Goal: Use online tool/utility: Utilize a website feature to perform a specific function

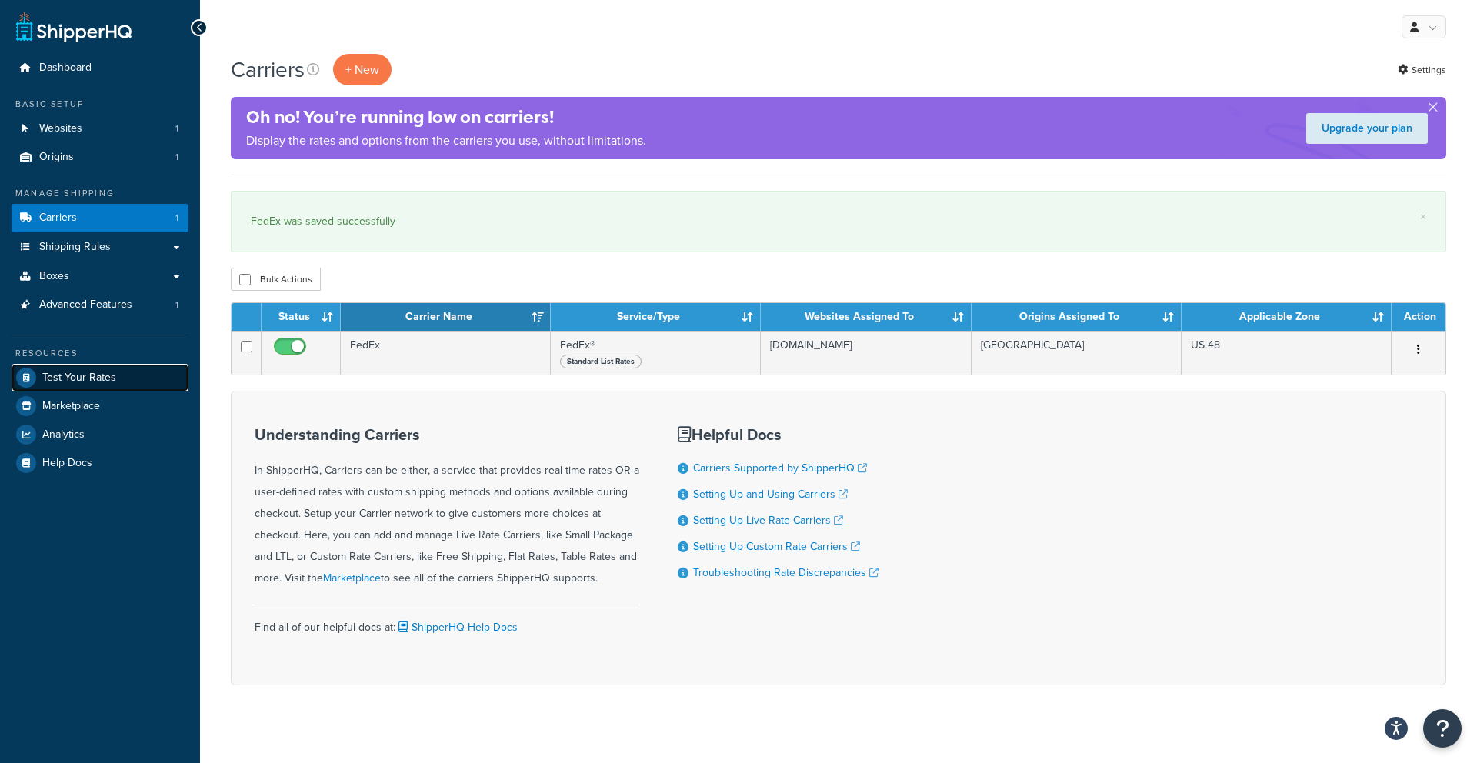
click at [83, 381] on span "Test Your Rates" at bounding box center [79, 378] width 74 height 13
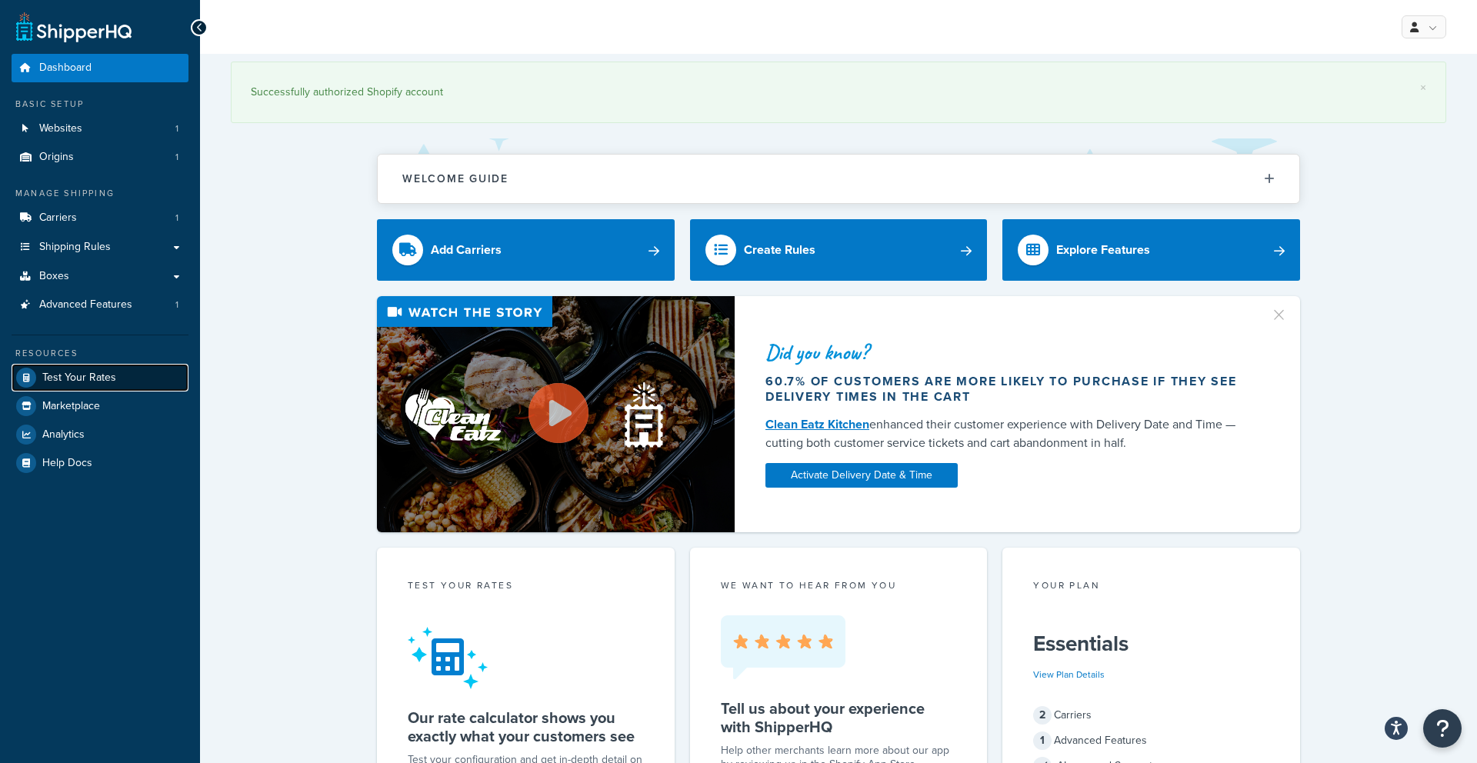
click at [112, 379] on span "Test Your Rates" at bounding box center [79, 378] width 74 height 13
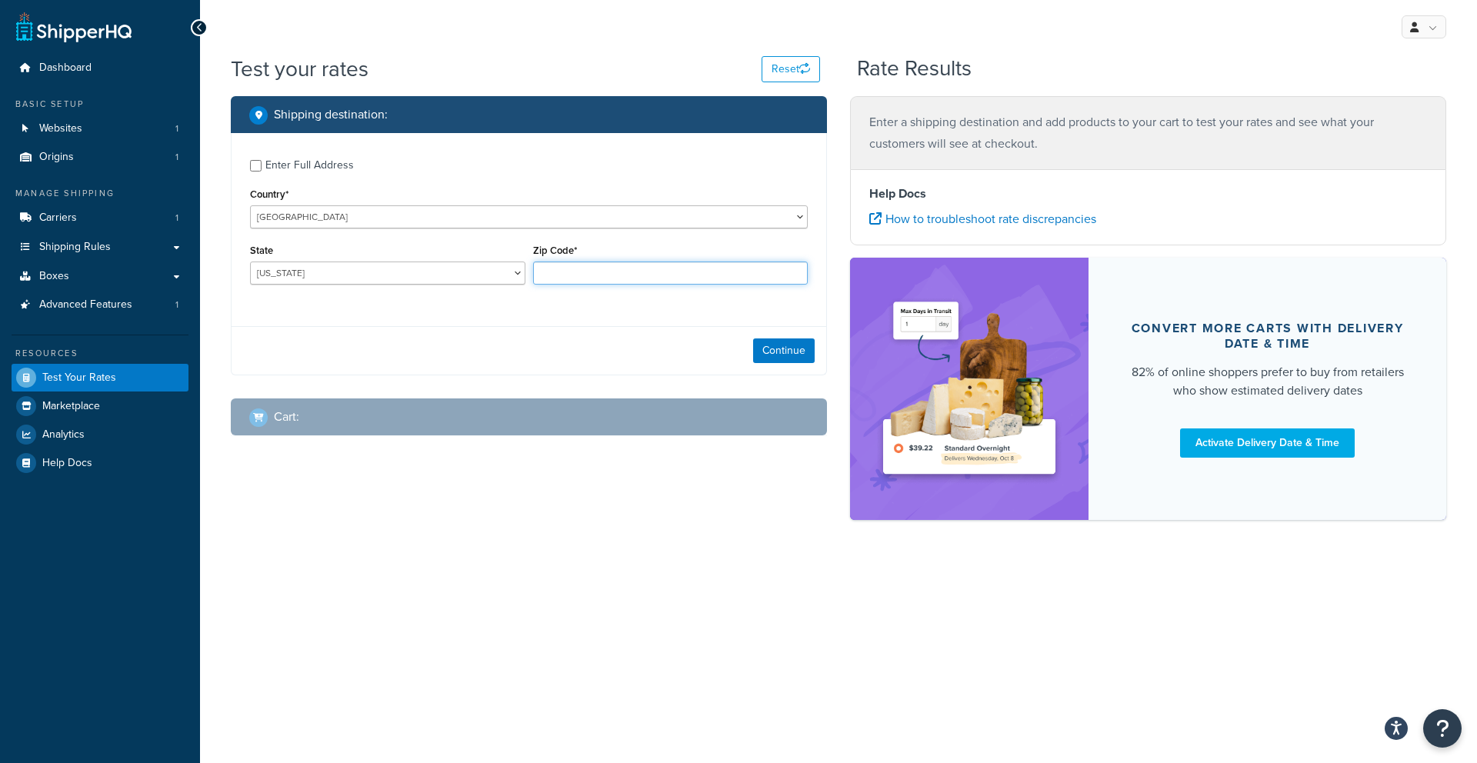
click at [559, 276] on input "Zip Code*" at bounding box center [670, 273] width 275 height 23
type input "21122"
select select "MD"
drag, startPoint x: 776, startPoint y: 357, endPoint x: 767, endPoint y: 357, distance: 8.5
click at [776, 357] on button "Continue" at bounding box center [784, 351] width 62 height 25
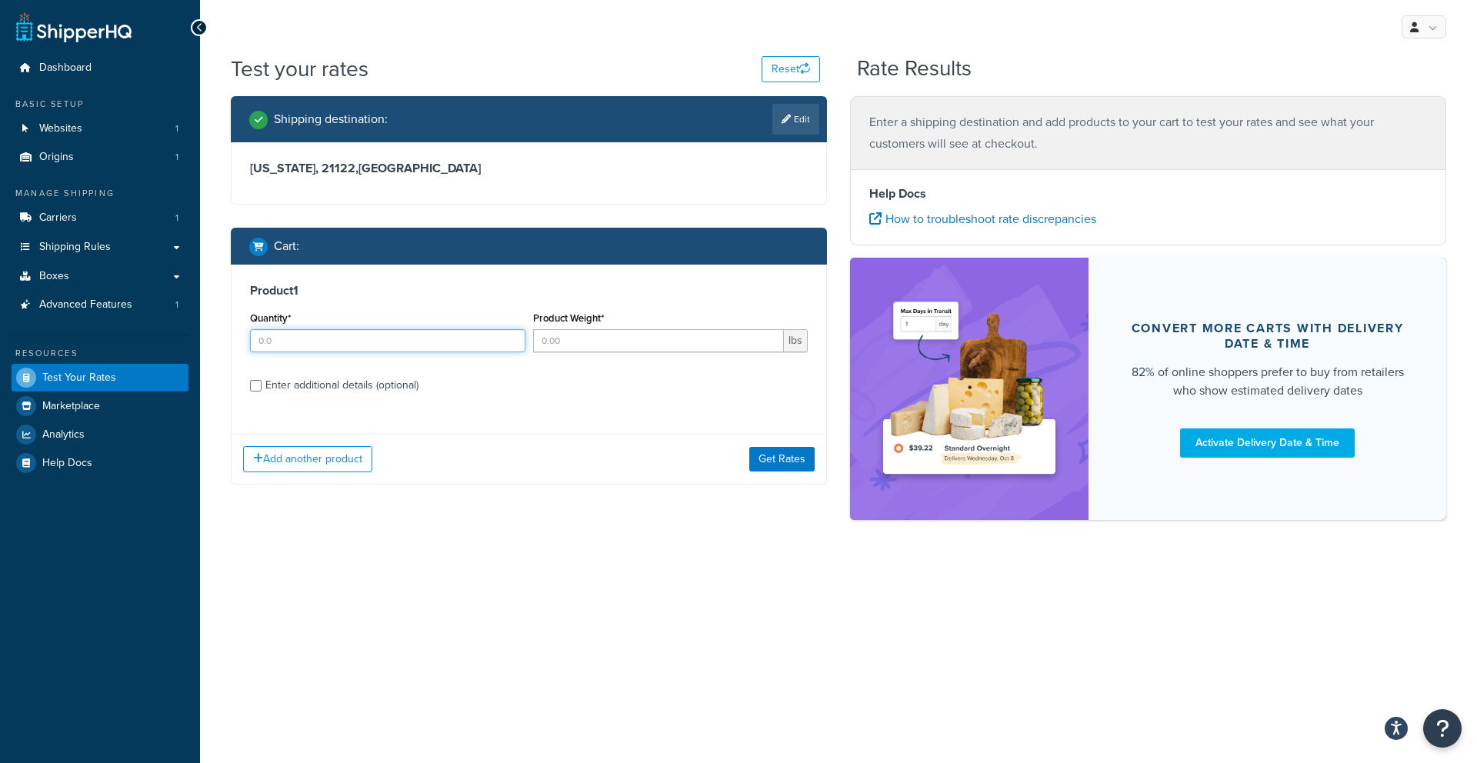
click at [453, 342] on input "Quantity*" at bounding box center [387, 340] width 275 height 23
type input "1"
click at [651, 335] on input "Product Weight*" at bounding box center [659, 340] width 252 height 23
type input "35"
click at [371, 391] on div "Enter additional details (optional)" at bounding box center [341, 386] width 153 height 22
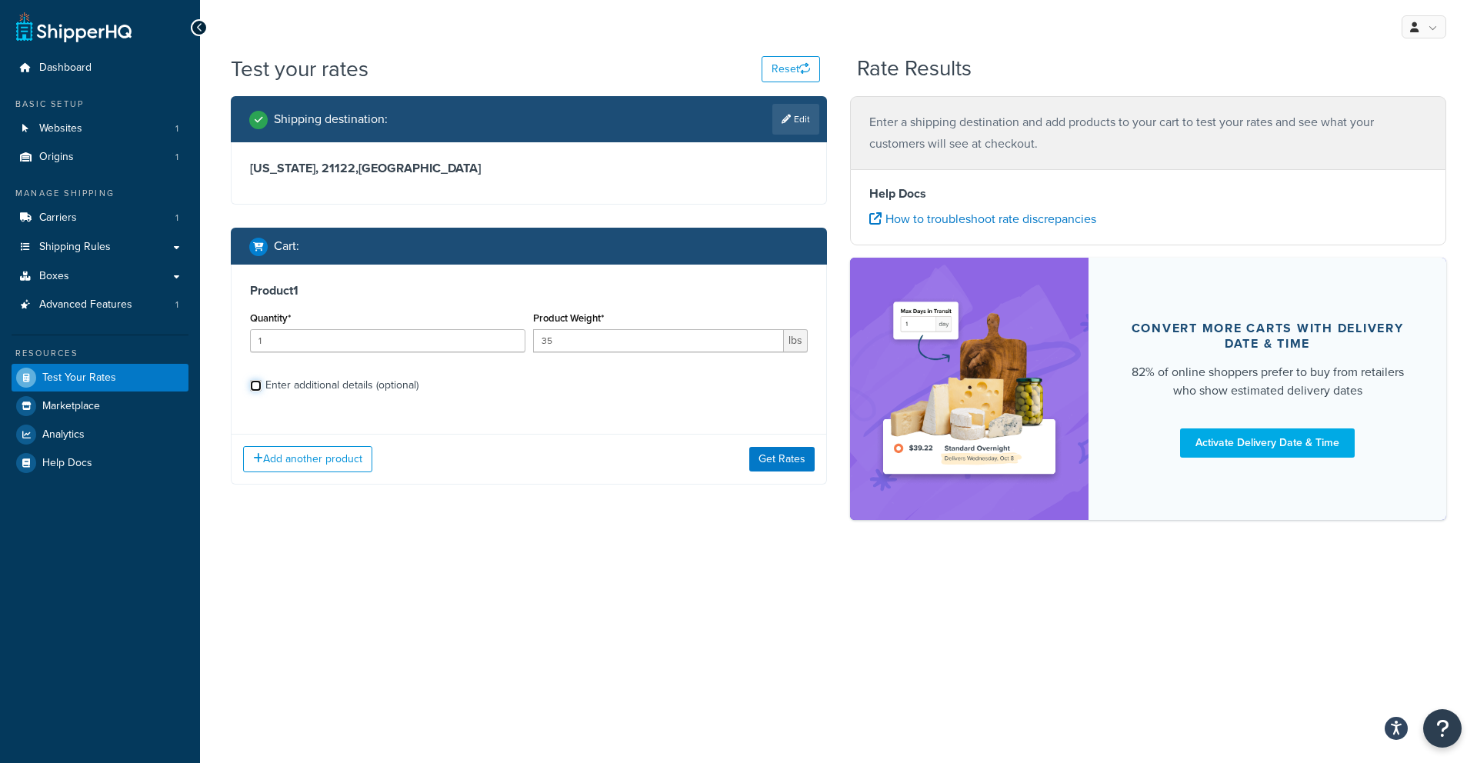
click at [262, 391] on input "Enter additional details (optional)" at bounding box center [256, 386] width 12 height 12
checkbox input "true"
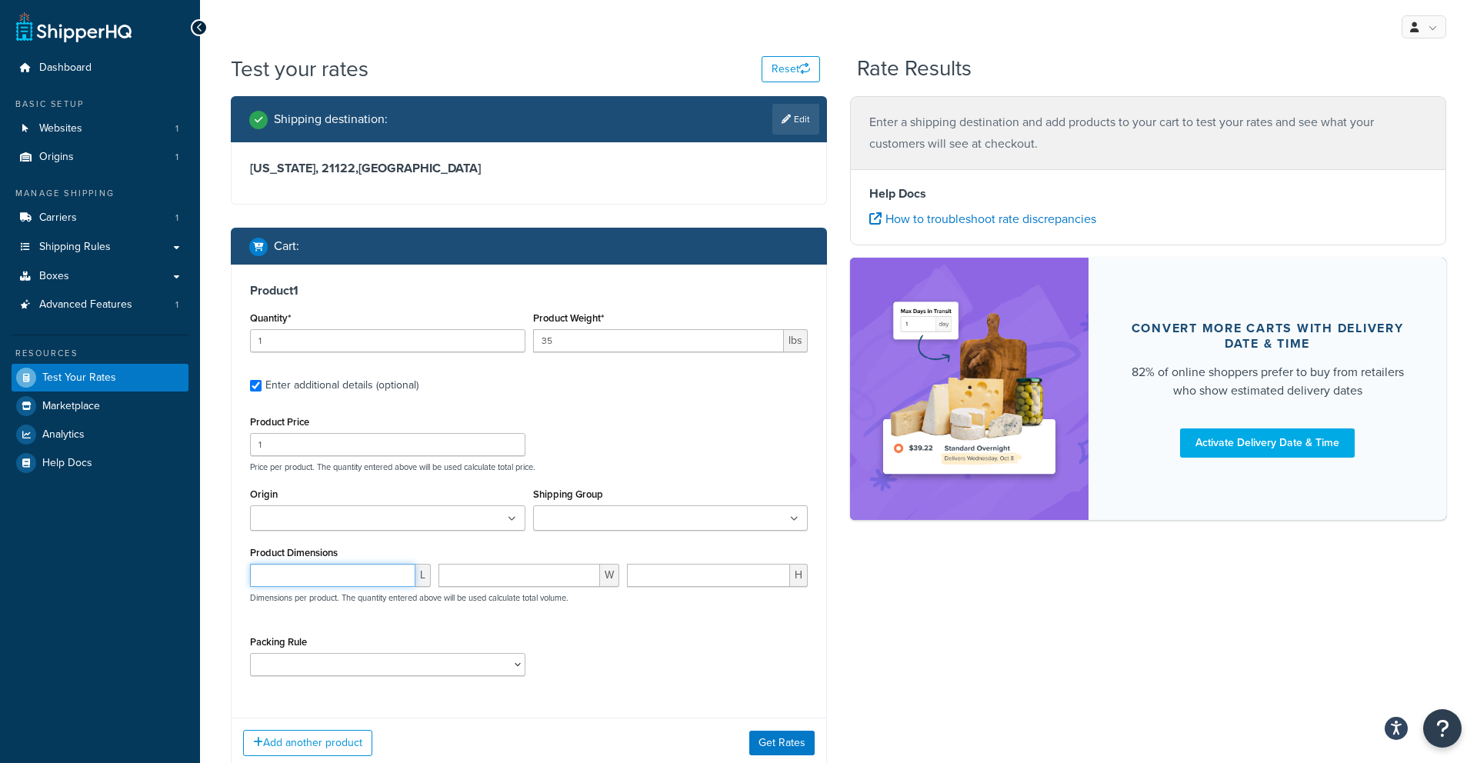
click at [309, 569] on input "number" at bounding box center [332, 575] width 165 height 23
type input "44"
click at [450, 579] on input "number" at bounding box center [520, 575] width 162 height 23
type input "20"
click at [686, 569] on input "number" at bounding box center [708, 575] width 163 height 23
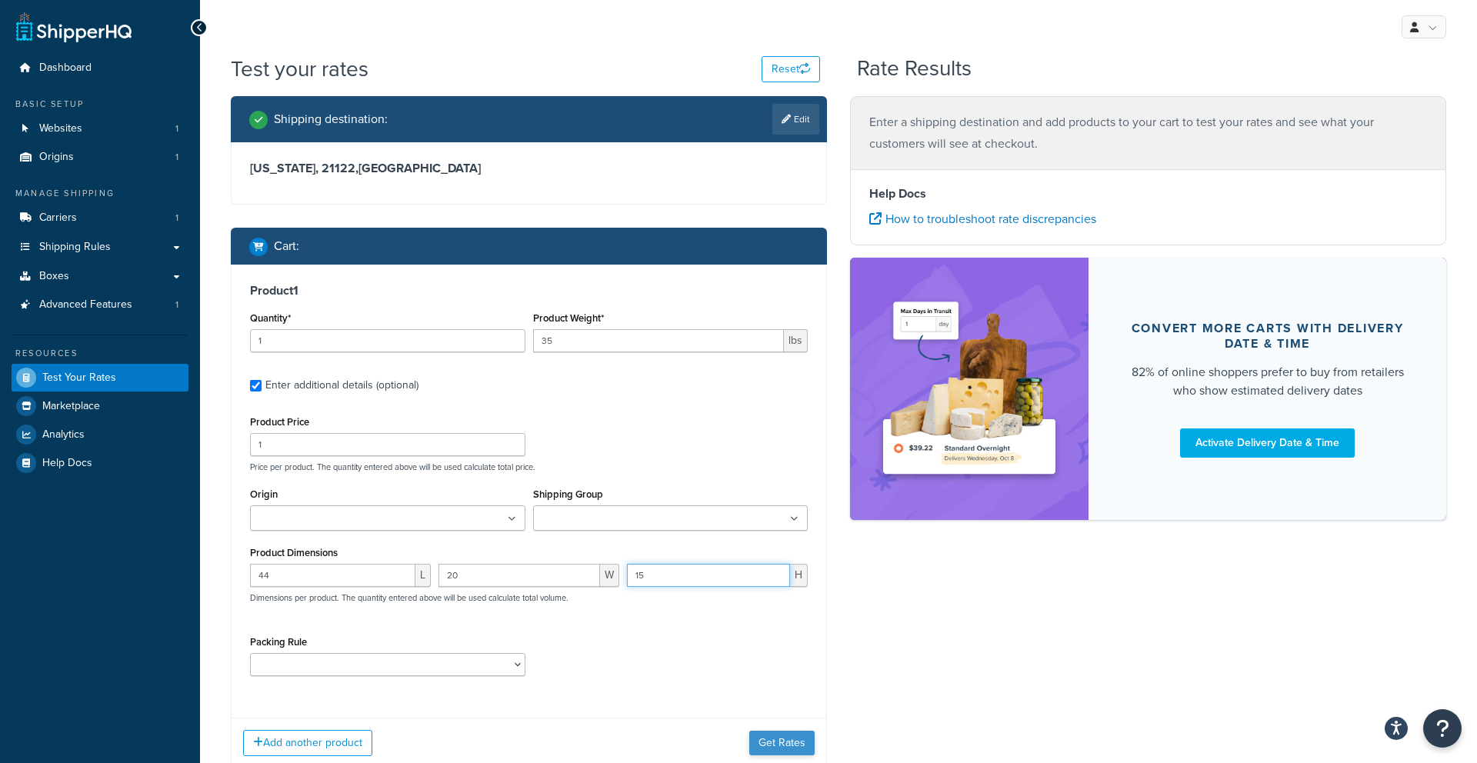
type input "15"
drag, startPoint x: 773, startPoint y: 747, endPoint x: 774, endPoint y: 737, distance: 10.0
click at [773, 747] on button "Get Rates" at bounding box center [781, 743] width 65 height 25
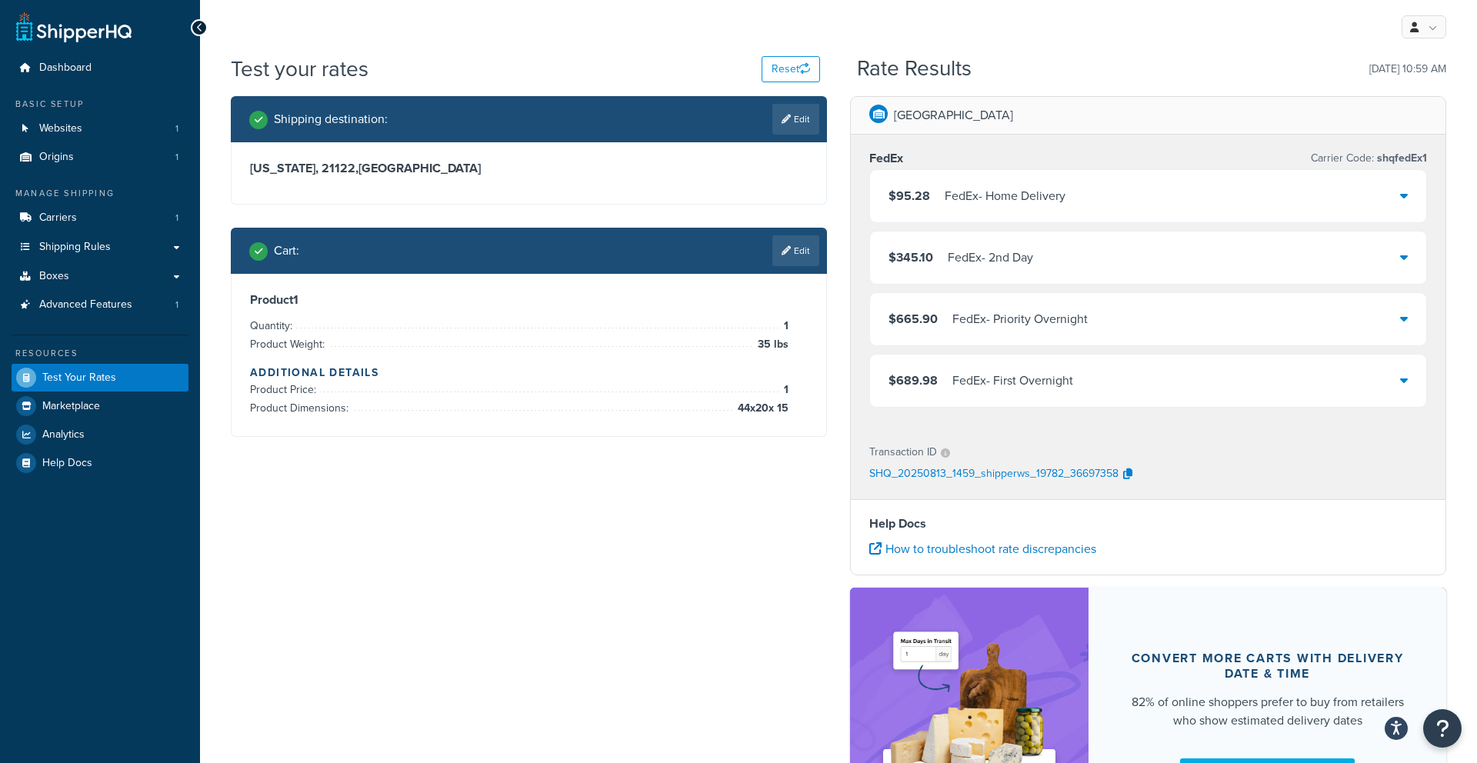
click at [989, 193] on div "FedEx - Home Delivery" at bounding box center [1005, 196] width 121 height 22
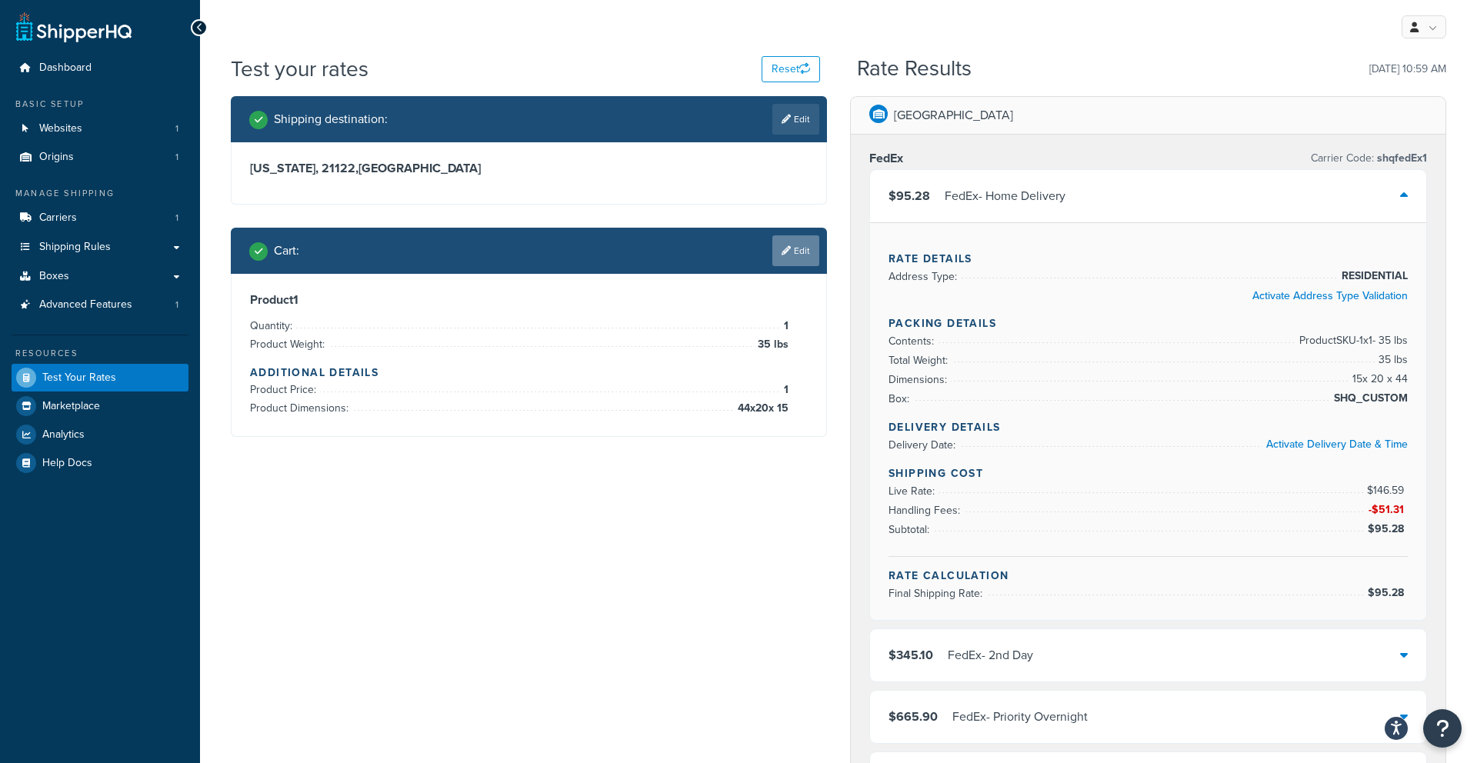
click at [791, 245] on link "Edit" at bounding box center [795, 250] width 47 height 31
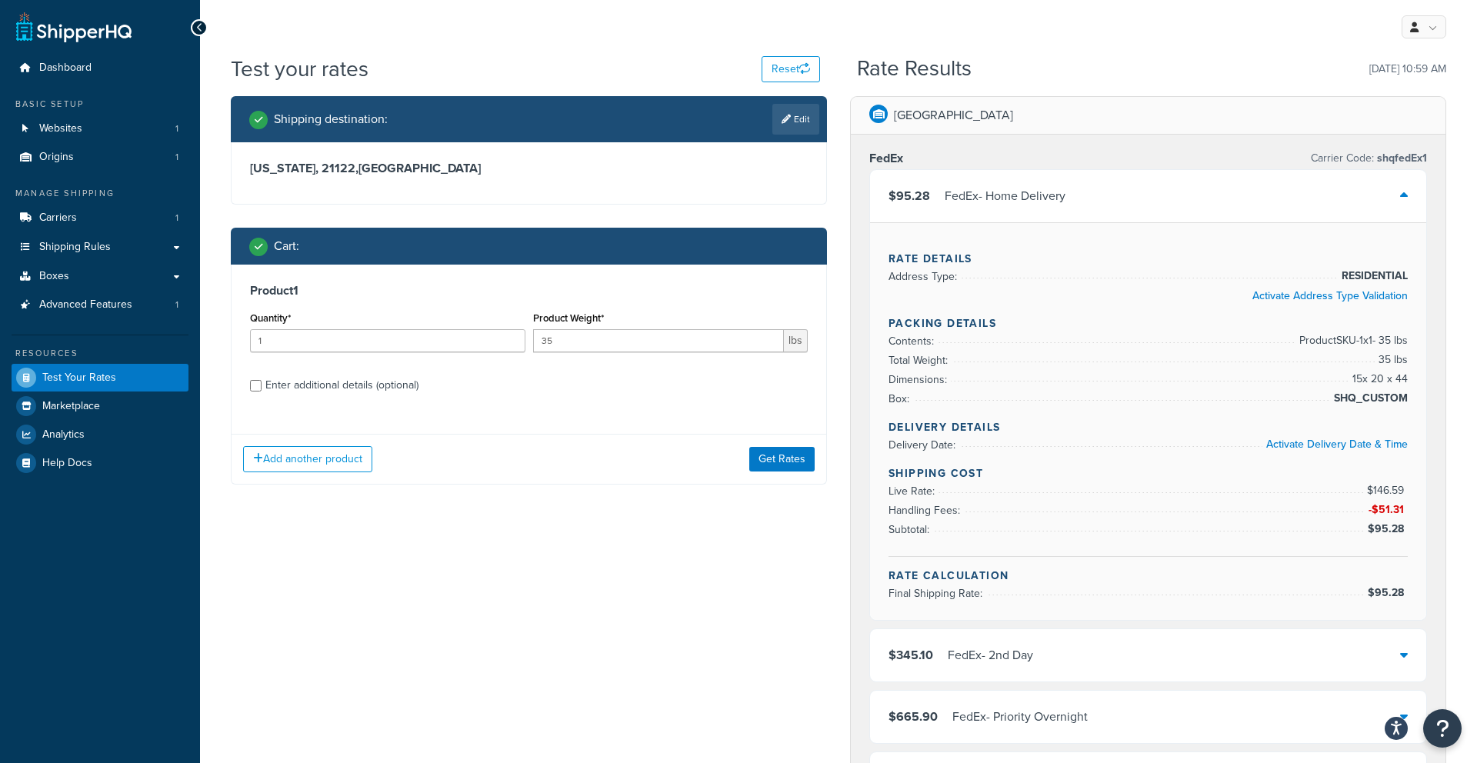
click at [281, 399] on div "Product 1 Quantity* 1 Product Weight* 35 lbs Enter additional details (optional)" at bounding box center [529, 344] width 595 height 158
click at [281, 395] on div "Enter additional details (optional)" at bounding box center [341, 386] width 153 height 22
click at [262, 392] on input "Enter additional details (optional)" at bounding box center [256, 386] width 12 height 12
checkbox input "true"
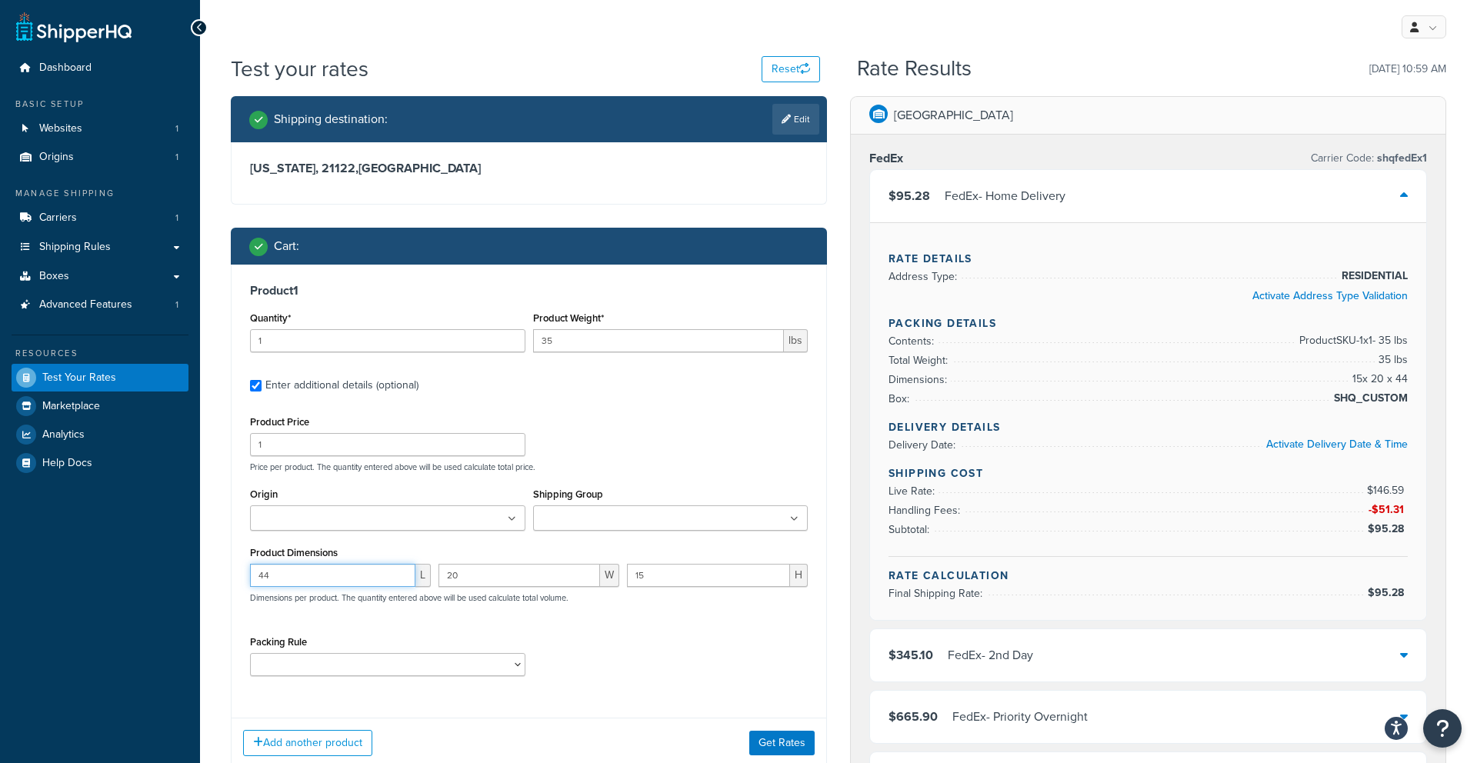
click at [340, 574] on input "44" at bounding box center [332, 575] width 165 height 23
type input "4"
click at [476, 576] on input "20" at bounding box center [520, 575] width 162 height 23
type input "2"
click at [672, 584] on input "15" at bounding box center [708, 575] width 163 height 23
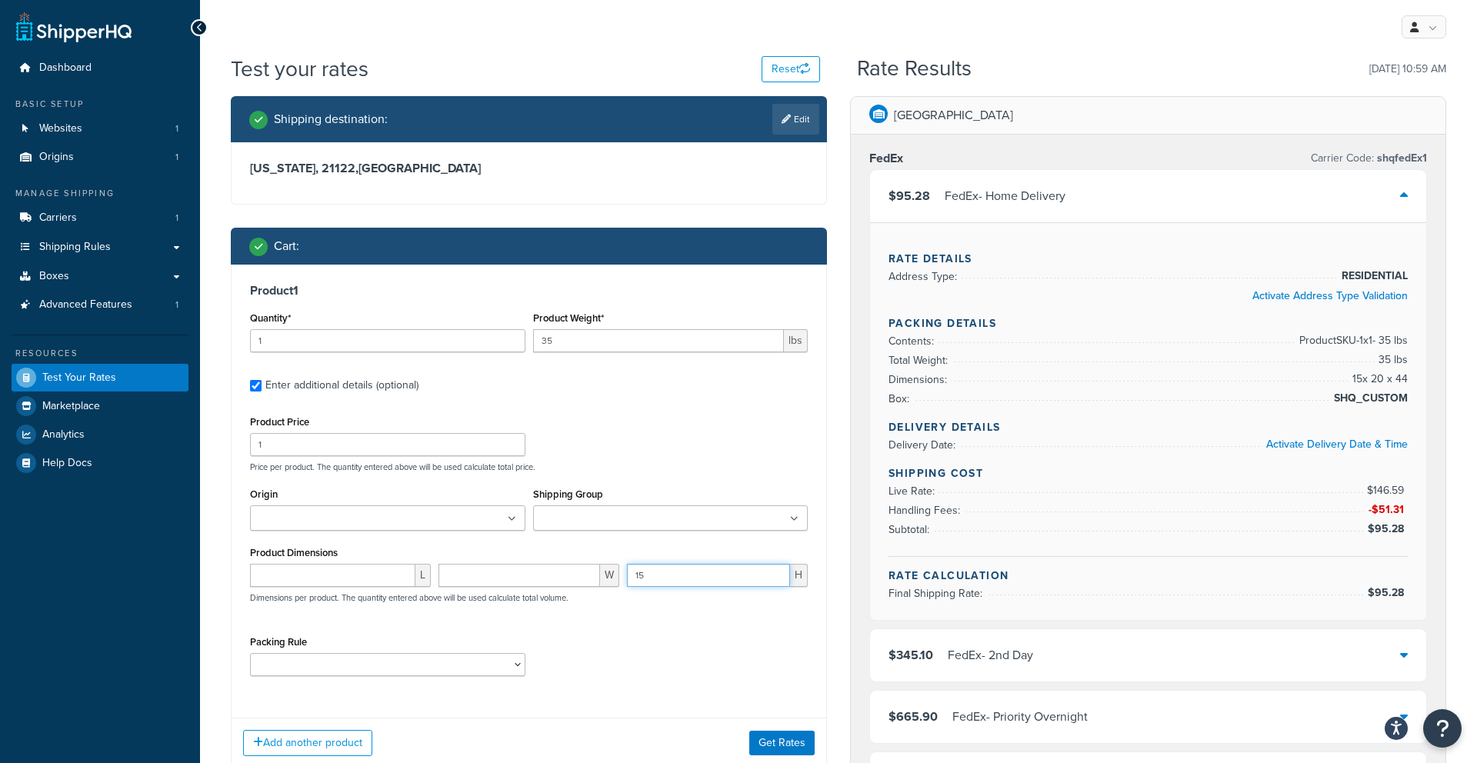
type input "1"
click at [769, 745] on button "Get Rates" at bounding box center [781, 743] width 65 height 25
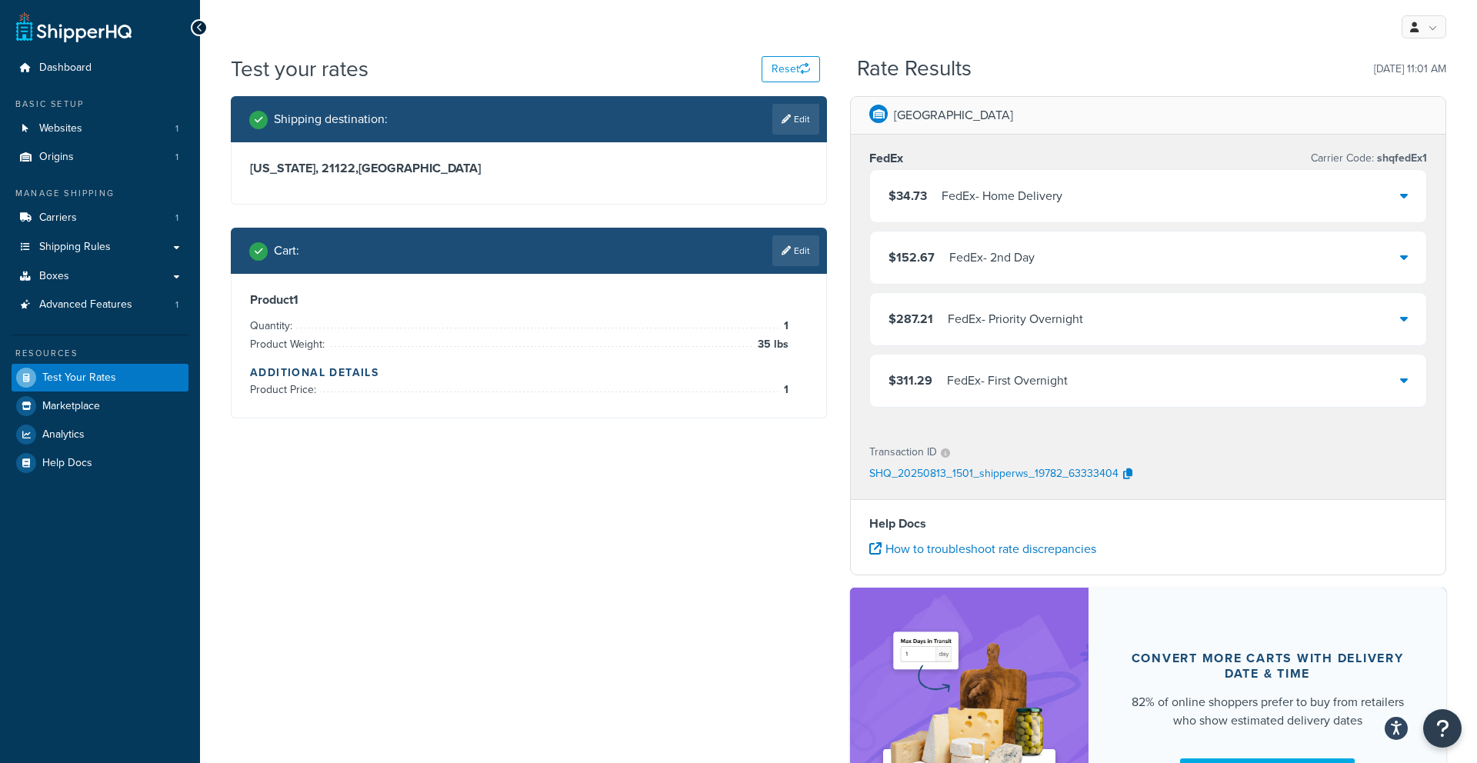
click at [799, 243] on link "Edit" at bounding box center [795, 250] width 47 height 31
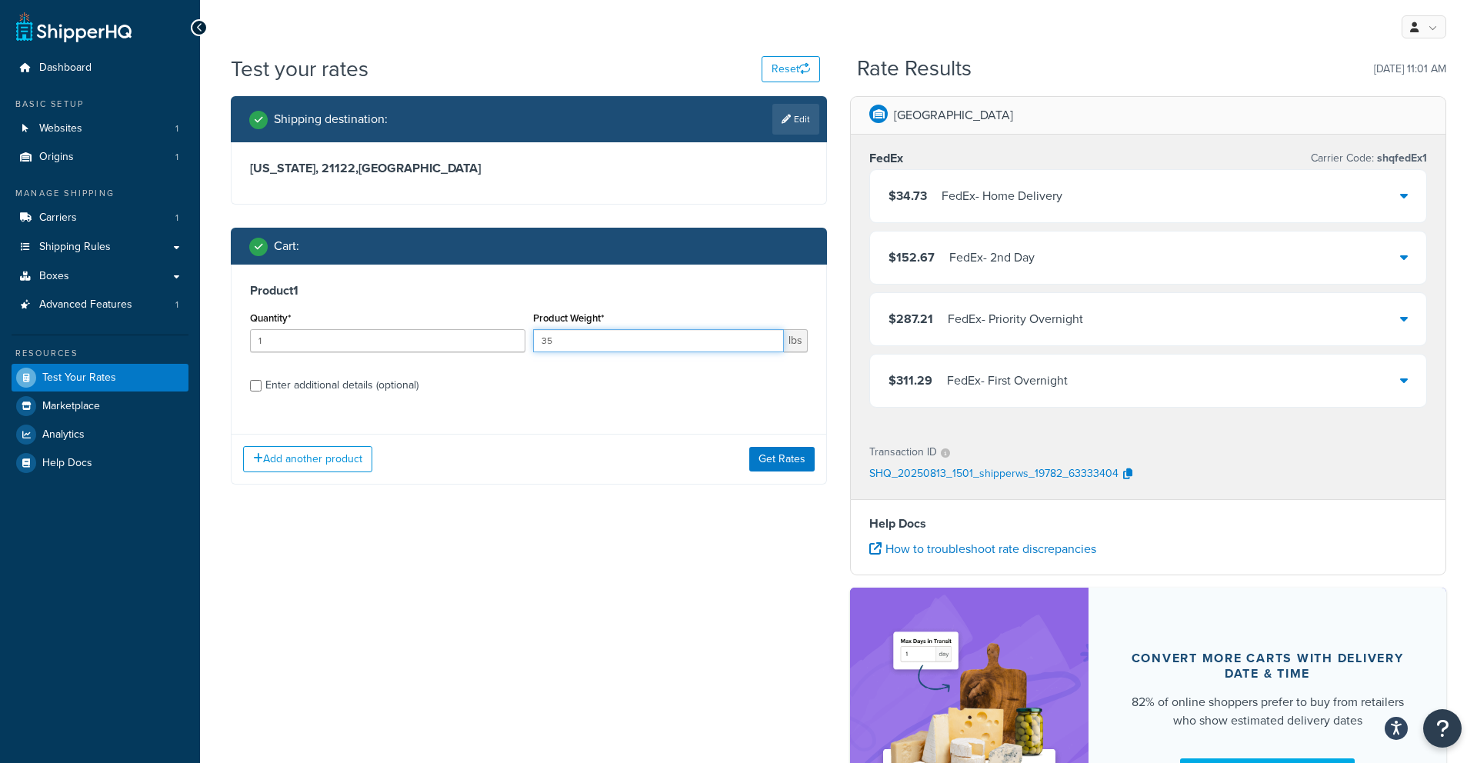
click at [610, 345] on input "35" at bounding box center [659, 340] width 252 height 23
click at [999, 205] on div "FedEx - Home Delivery" at bounding box center [1002, 196] width 121 height 22
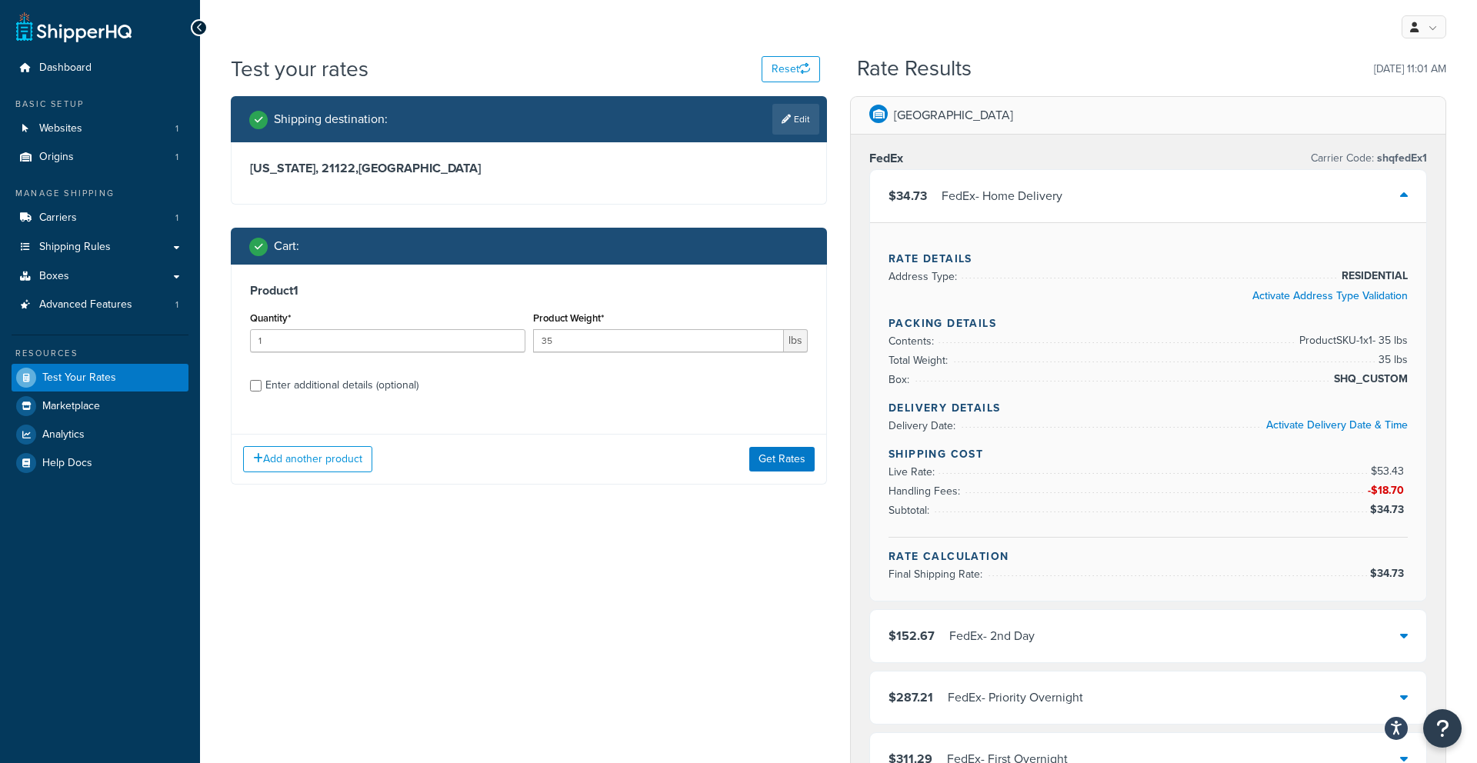
click at [999, 205] on div "FedEx - Home Delivery" at bounding box center [1002, 196] width 121 height 22
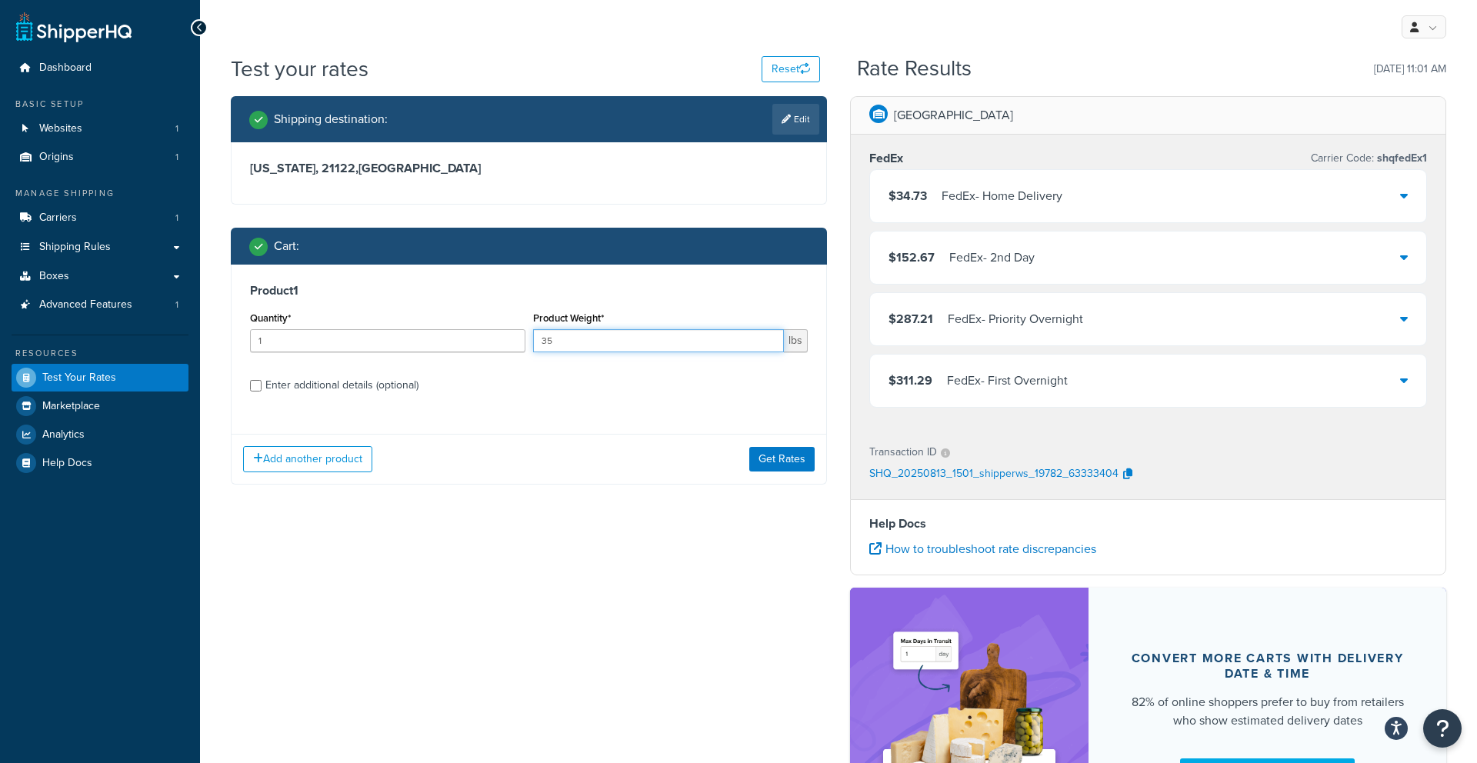
click at [624, 345] on input "35" at bounding box center [659, 340] width 252 height 23
type input "3"
type input "45"
click at [772, 455] on button "Get Rates" at bounding box center [781, 459] width 65 height 25
